Goal: Check status: Check status

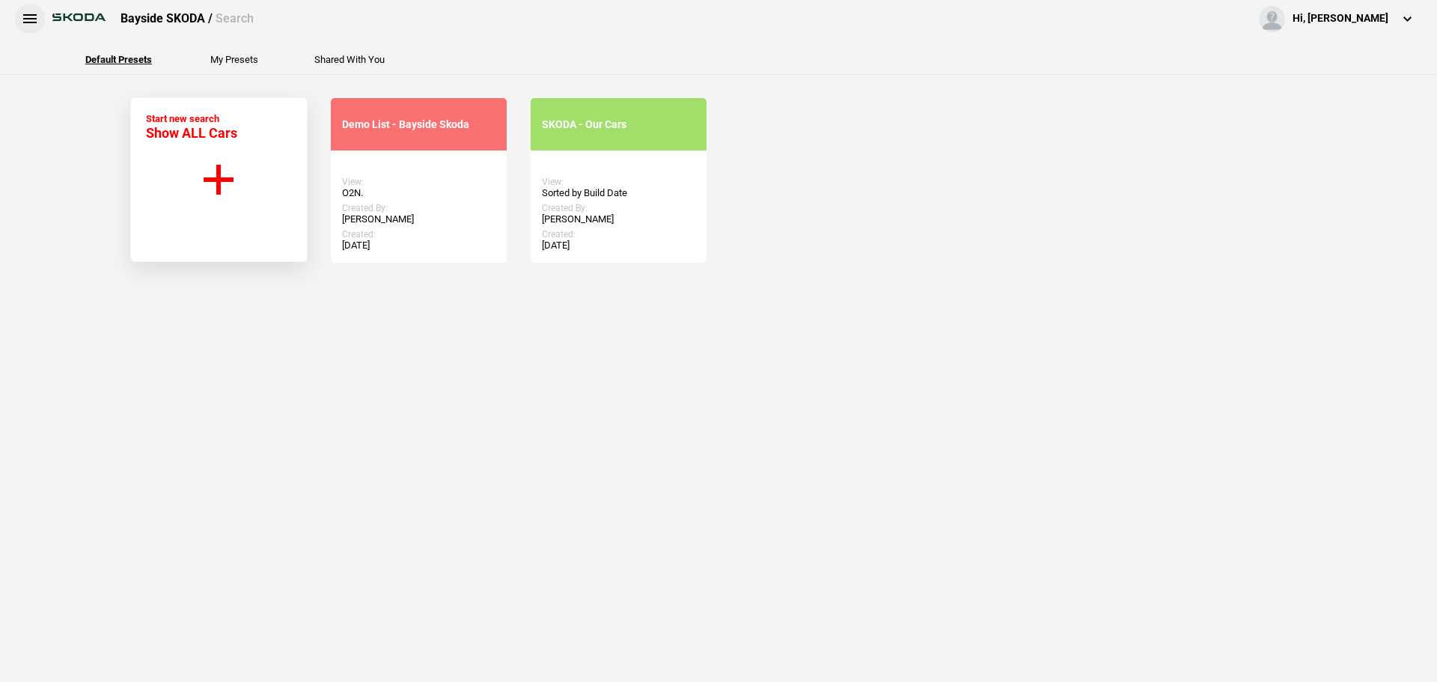
click at [33, 20] on button at bounding box center [30, 19] width 30 height 30
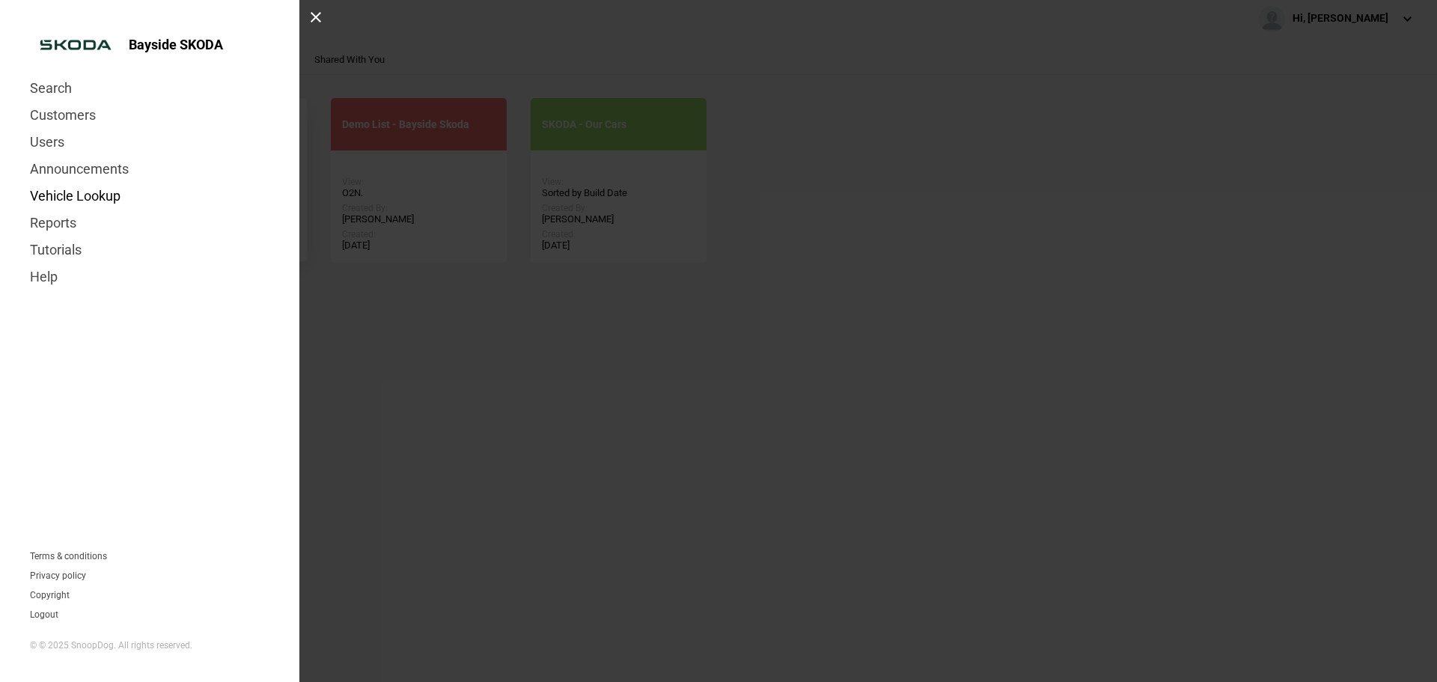
click at [73, 197] on link "Vehicle Lookup" at bounding box center [150, 196] width 240 height 27
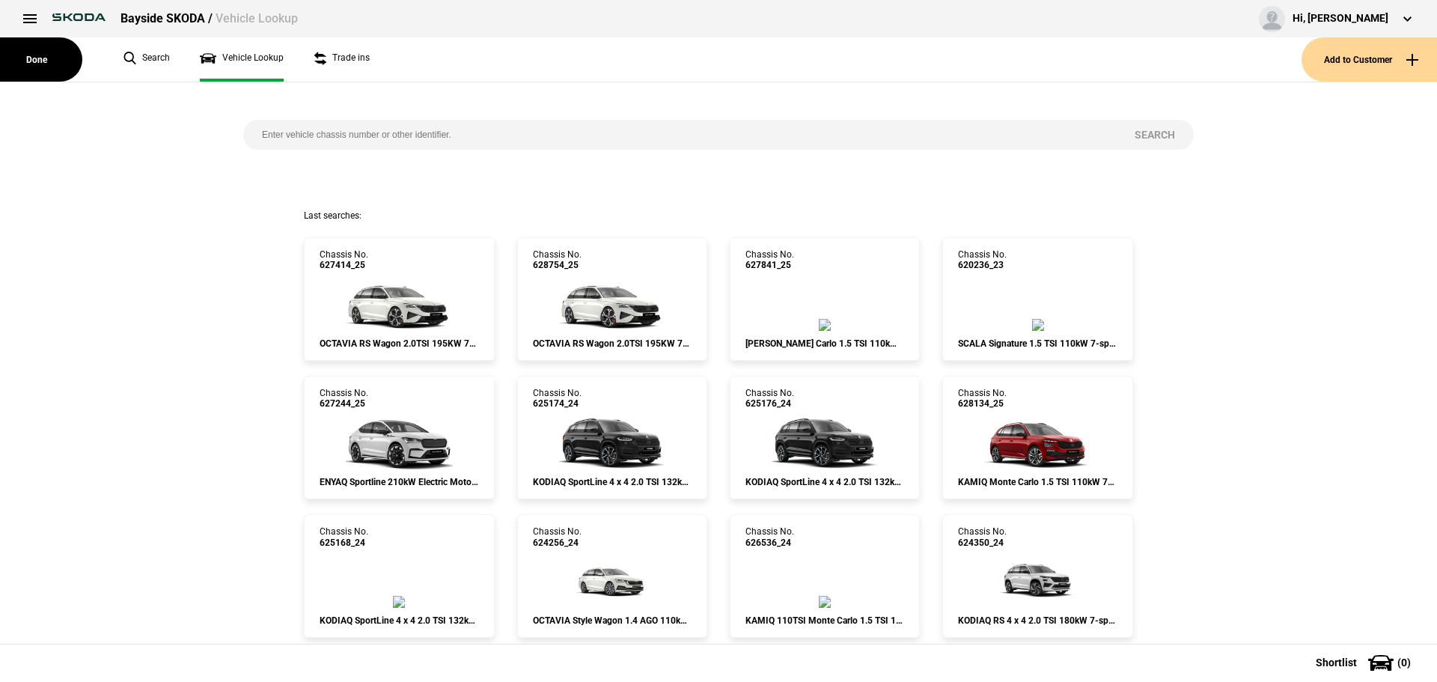
click at [374, 141] on input "search" at bounding box center [679, 135] width 873 height 30
type input "[US_VEHICLE_IDENTIFICATION_NUMBER]"
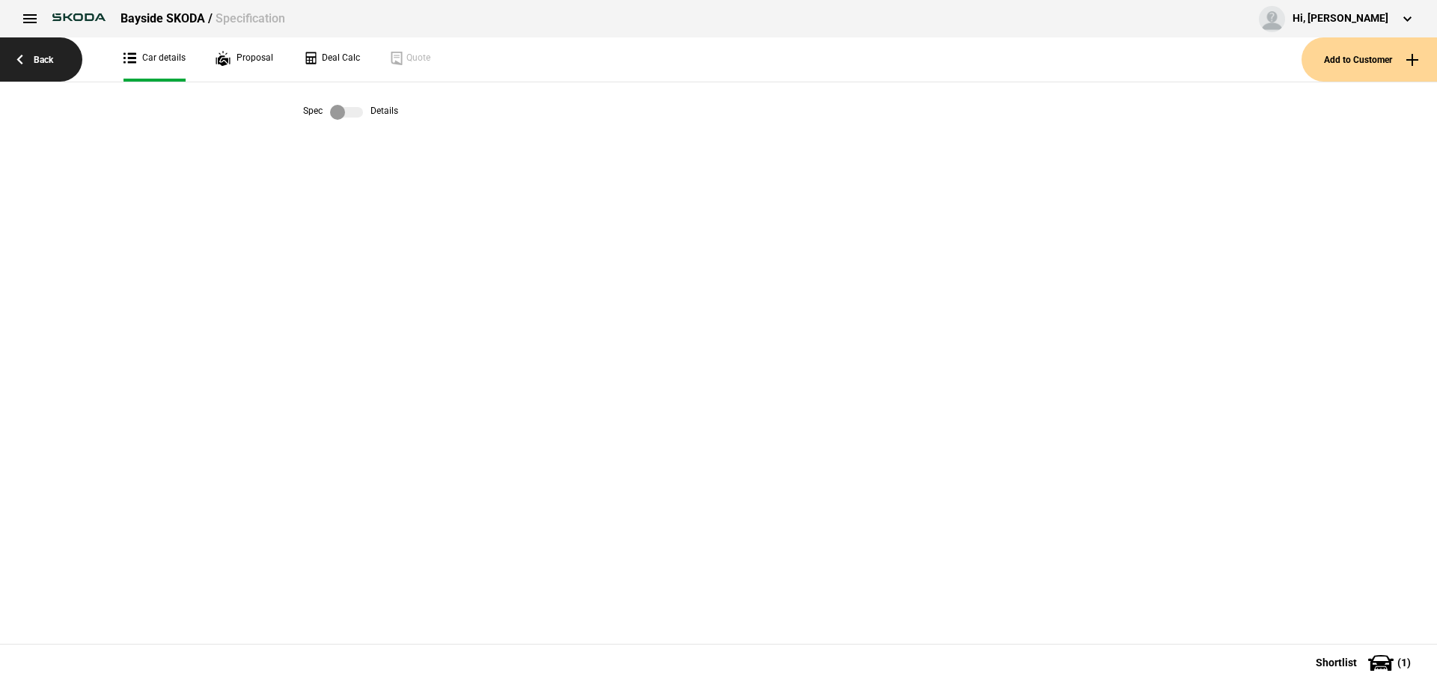
click at [57, 49] on link "Back" at bounding box center [41, 59] width 82 height 44
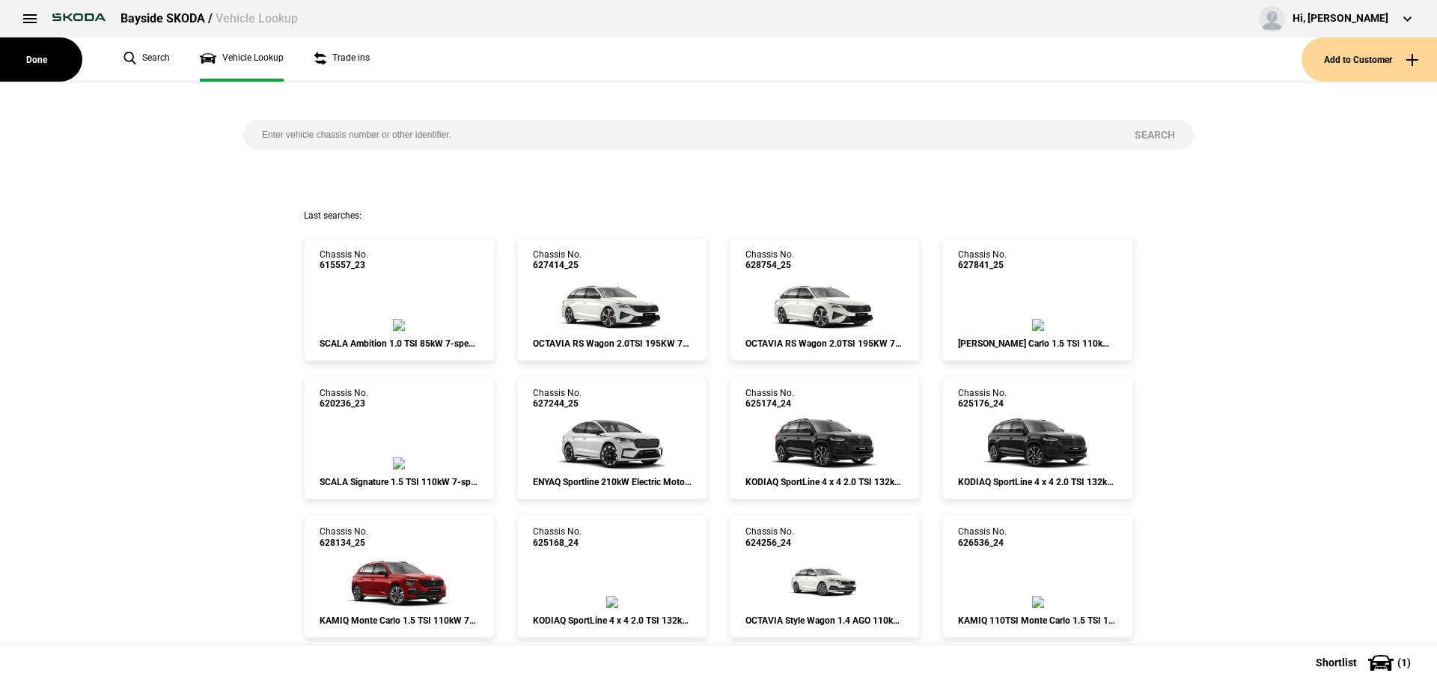
click at [284, 138] on input "search" at bounding box center [679, 135] width 873 height 30
type input "[US_VEHICLE_IDENTIFICATION_NUMBER]"
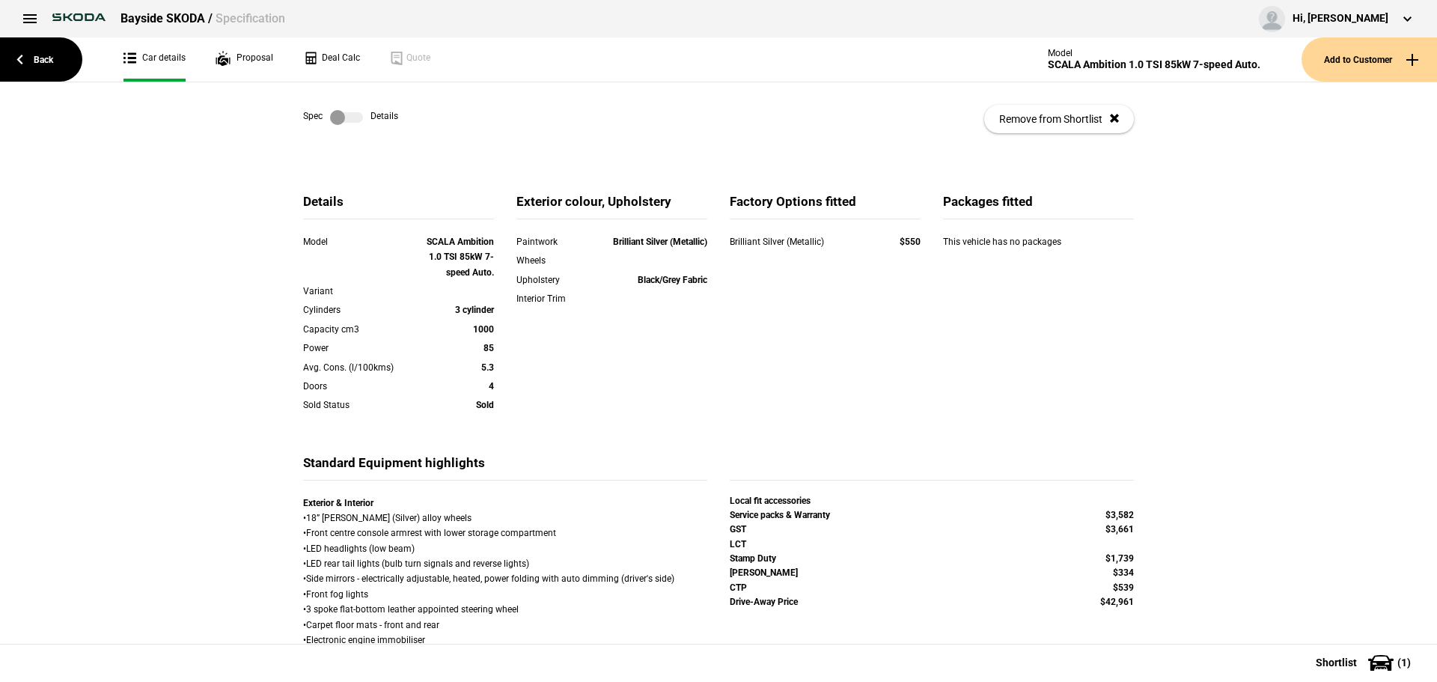
click at [351, 119] on label at bounding box center [346, 117] width 33 height 15
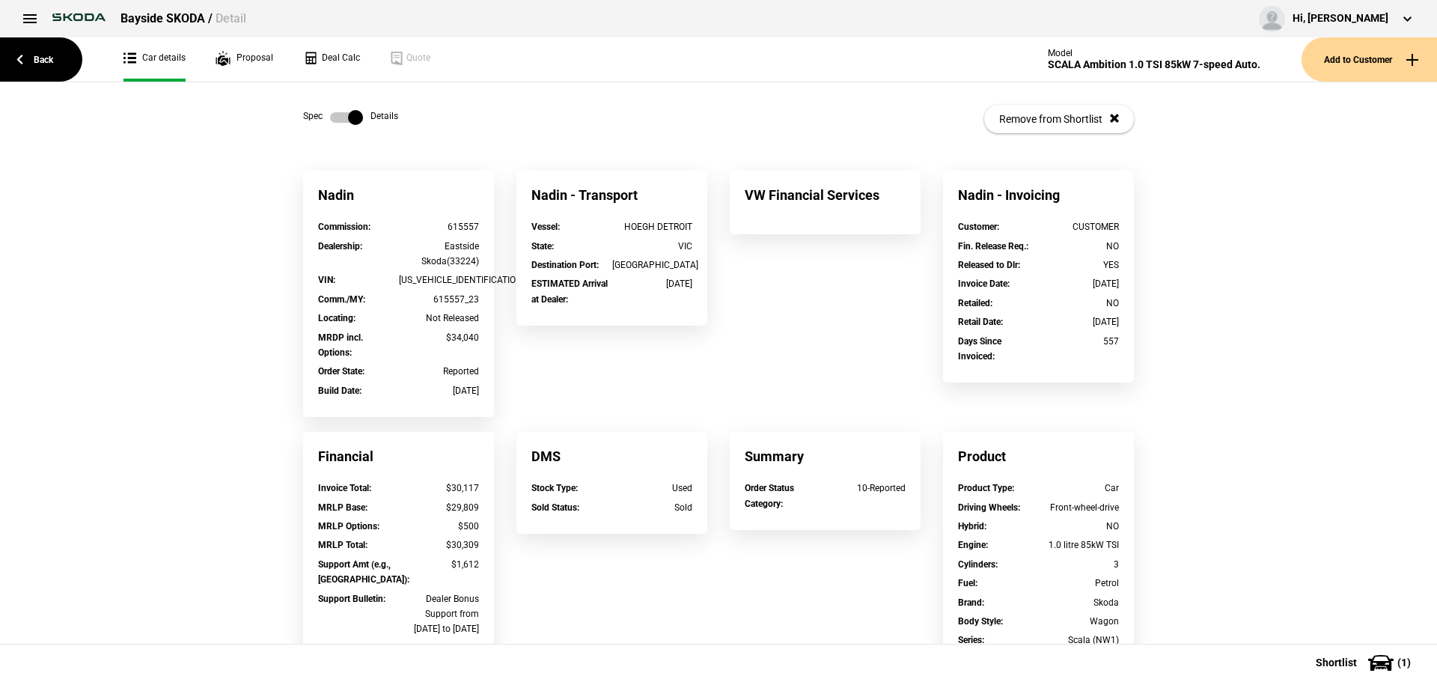
click at [341, 118] on label at bounding box center [346, 117] width 33 height 15
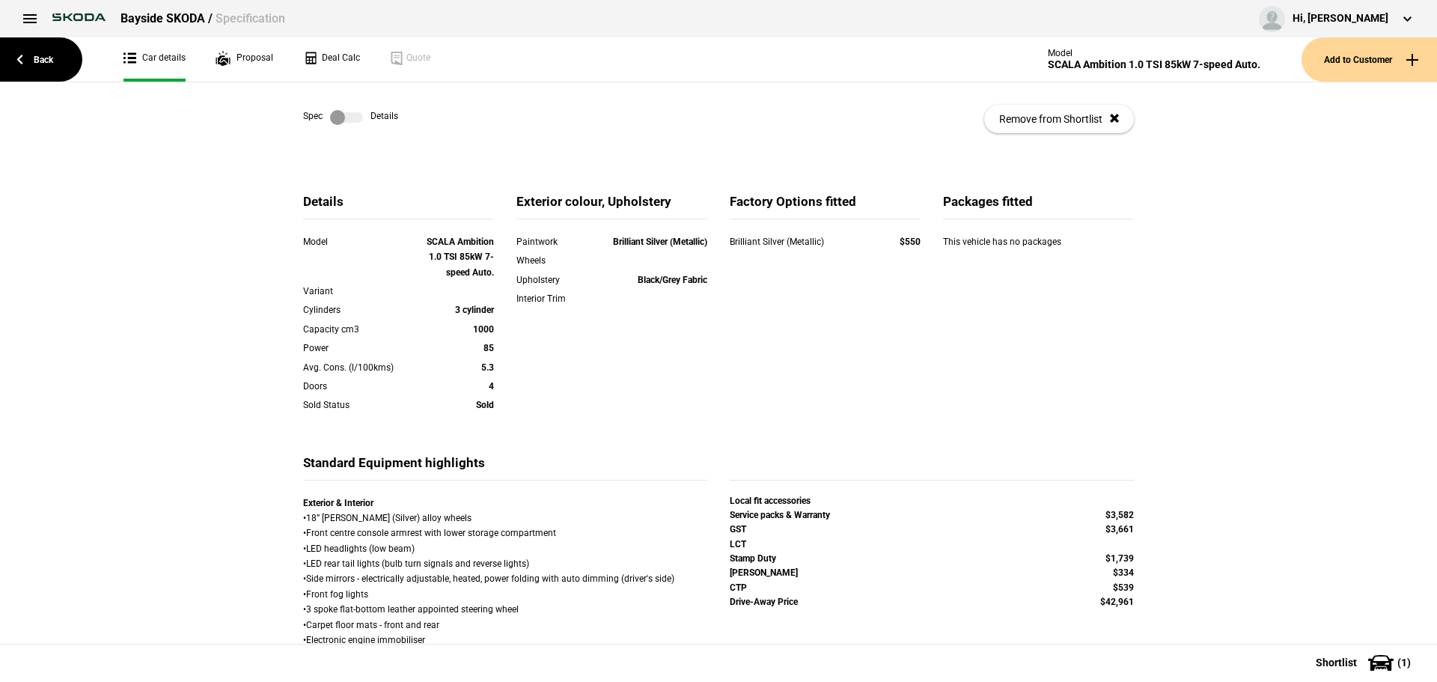
click at [341, 118] on label at bounding box center [346, 117] width 33 height 15
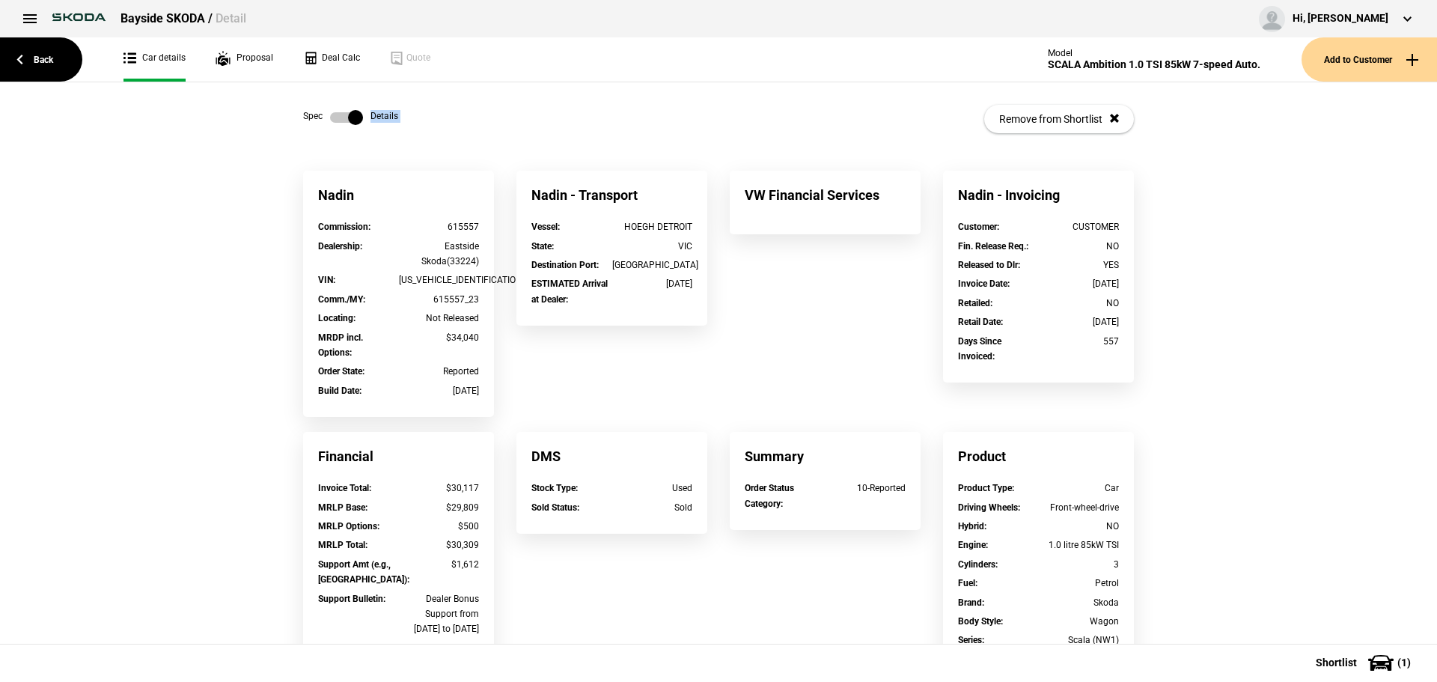
drag, startPoint x: 282, startPoint y: 162, endPoint x: 290, endPoint y: 174, distance: 14.1
click at [290, 174] on div "Spec Details Remove from Shortlist Nadin Commission : 615557 Dealership : Easts…" at bounding box center [718, 362] width 1437 height 561
click at [105, 214] on div "Nadin Commission : 615557 Dealership : Eastside Skoda(33224) VIN : [US_VEHICLE_…" at bounding box center [718, 659] width 1437 height 977
